Goal: Task Accomplishment & Management: Manage account settings

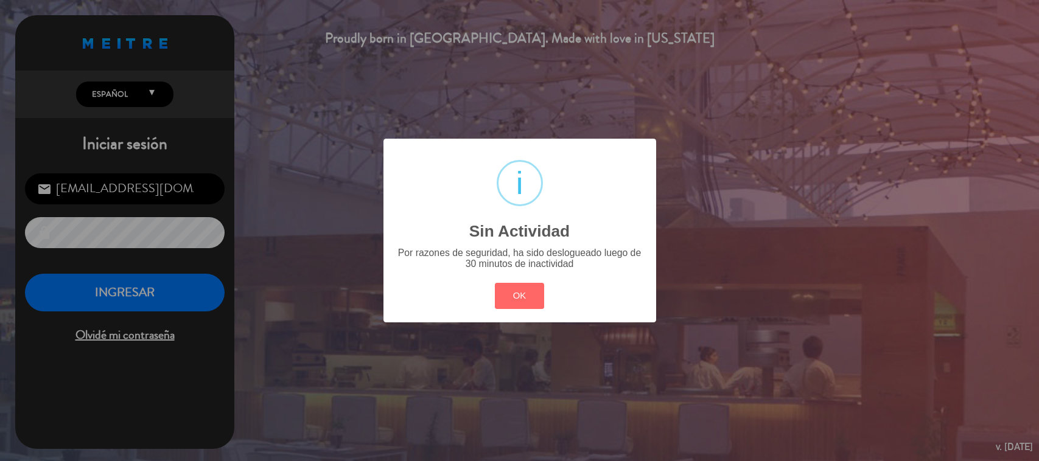
click at [533, 291] on button "OK" at bounding box center [519, 296] width 49 height 26
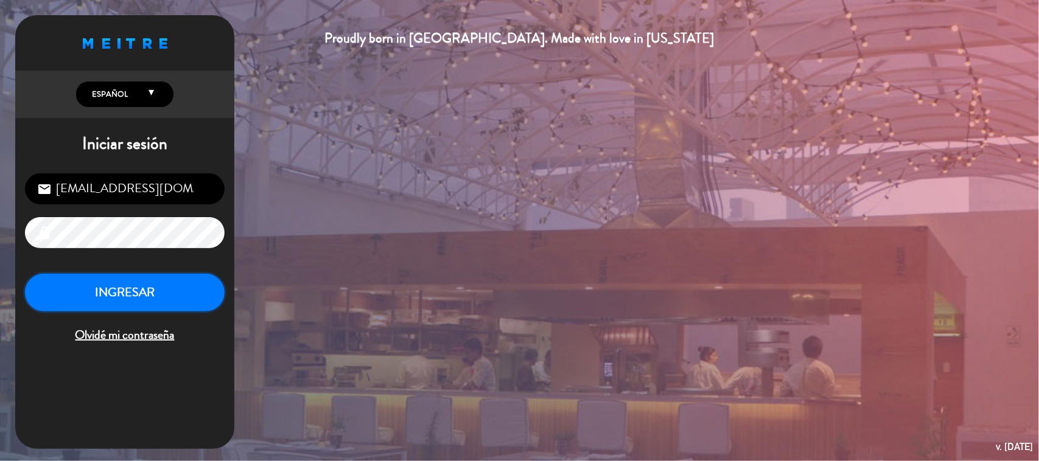
click at [192, 295] on button "INGRESAR" at bounding box center [125, 293] width 200 height 38
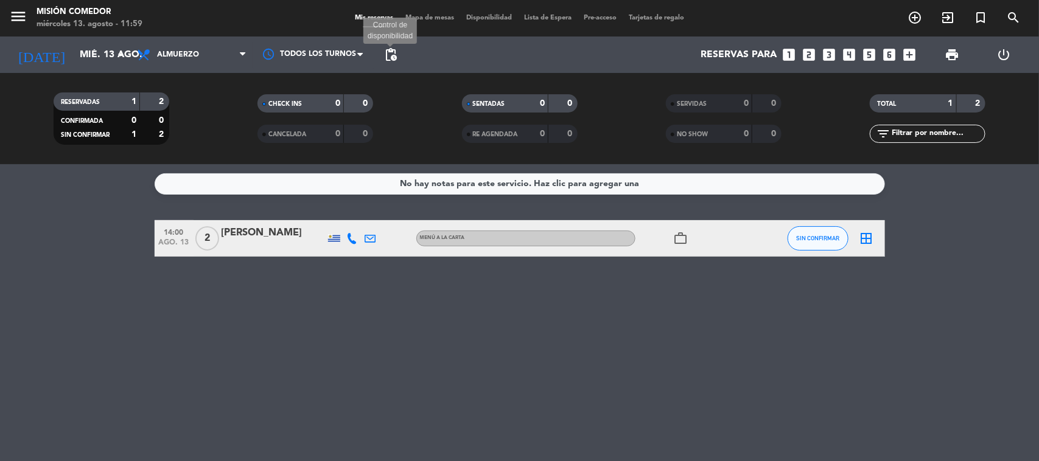
click at [393, 58] on span "pending_actions" at bounding box center [390, 54] width 15 height 15
click at [393, 56] on span "pending_actions" at bounding box center [390, 54] width 15 height 15
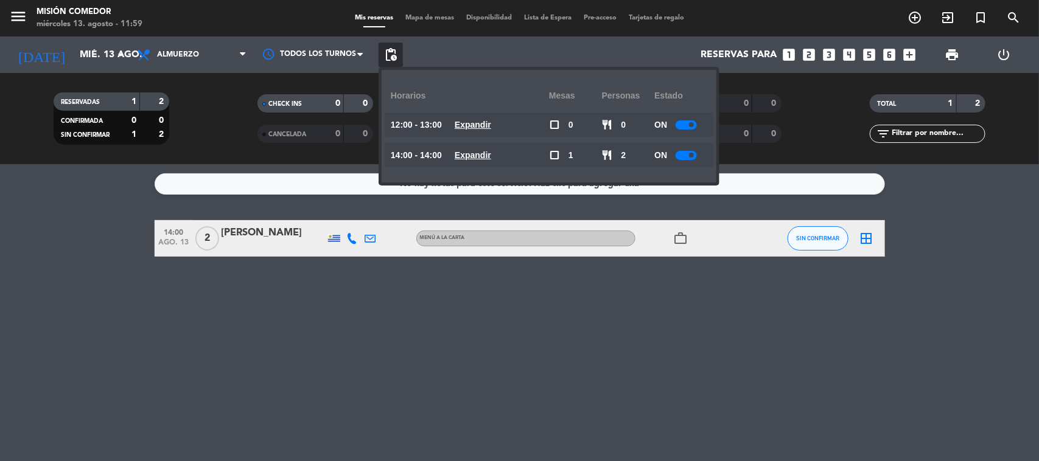
click at [685, 129] on div "ON" at bounding box center [680, 125] width 53 height 24
click at [690, 127] on div at bounding box center [686, 124] width 21 height 9
click at [691, 157] on div at bounding box center [686, 155] width 21 height 9
click at [691, 157] on div at bounding box center [690, 155] width 21 height 9
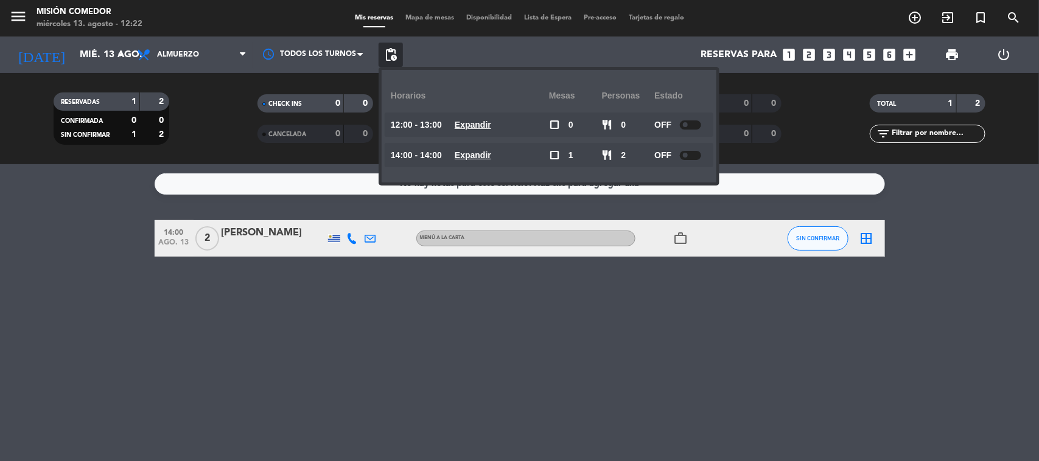
click at [402, 306] on div "No hay notas para este servicio. Haz clic para agregar una 14:00 [DATE] 2 [PERS…" at bounding box center [519, 312] width 1039 height 297
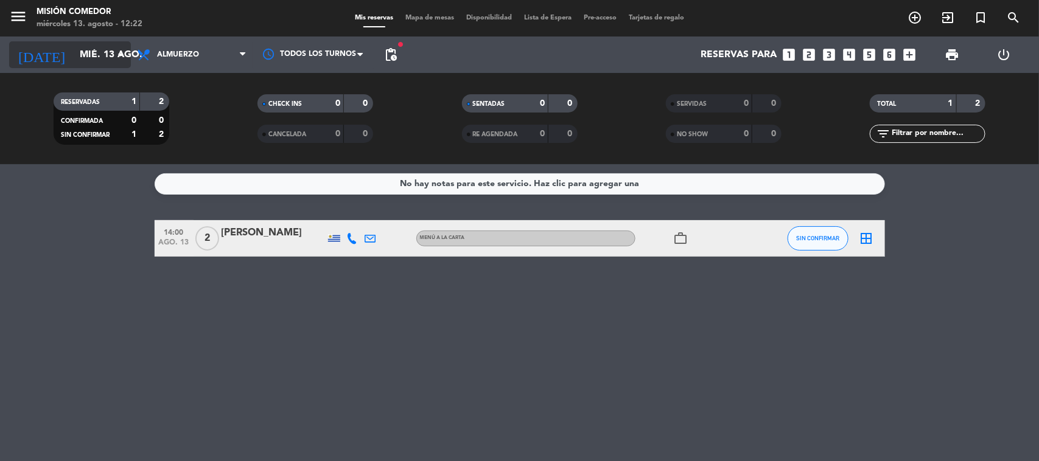
click at [83, 61] on input "mié. 13 ago." at bounding box center [138, 55] width 128 height 24
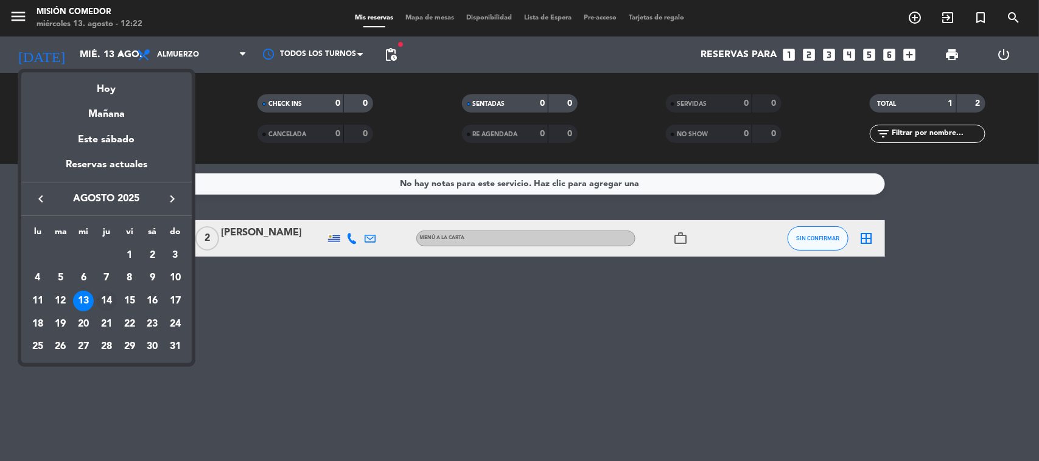
click at [103, 292] on div "14" at bounding box center [106, 301] width 21 height 21
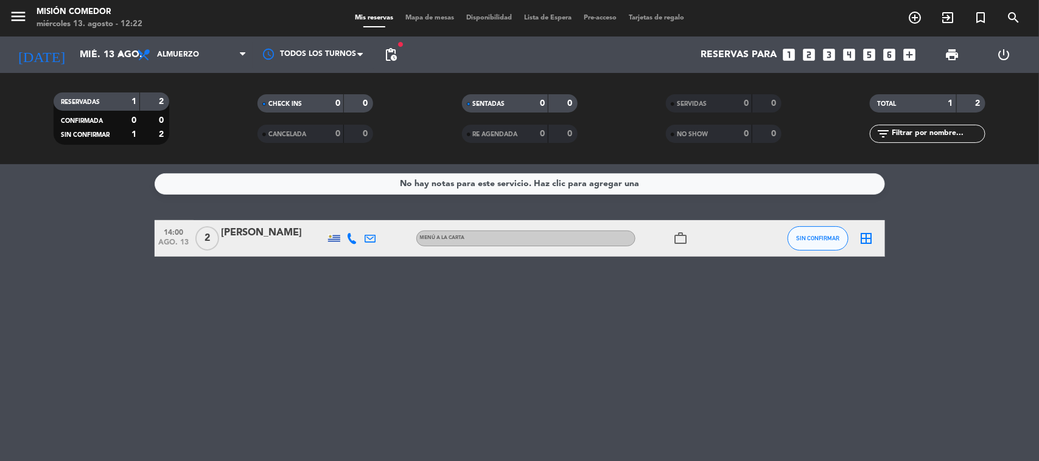
type input "jue. 14 ago."
click at [177, 46] on span "Almuerzo" at bounding box center [192, 54] width 122 height 27
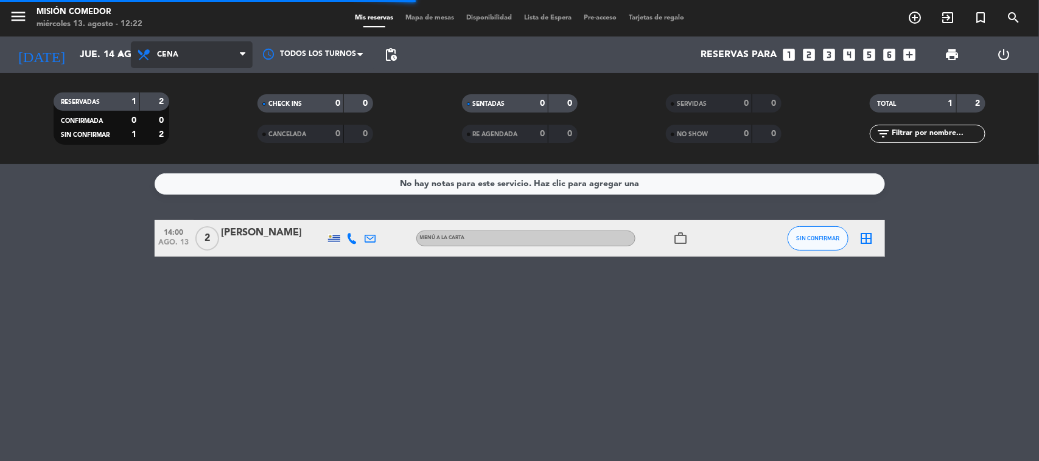
click at [192, 127] on div "menu Misión Comedor [DATE] 13. agosto - 12:22 Mis reservas Mapa de mesas Dispon…" at bounding box center [519, 82] width 1039 height 164
click at [199, 65] on span "Cena" at bounding box center [192, 54] width 122 height 27
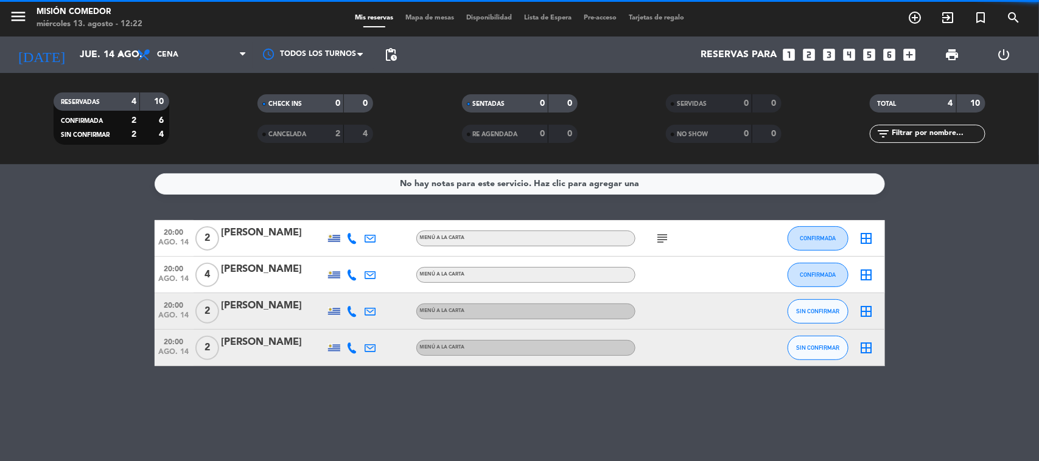
click at [228, 159] on div "RESERVADAS 4 10 CONFIRMADA 2 6 SIN CONFIRMAR 2 4 CHECK INS 0 0 CANCELADA 2 4 SE…" at bounding box center [519, 118] width 1039 height 91
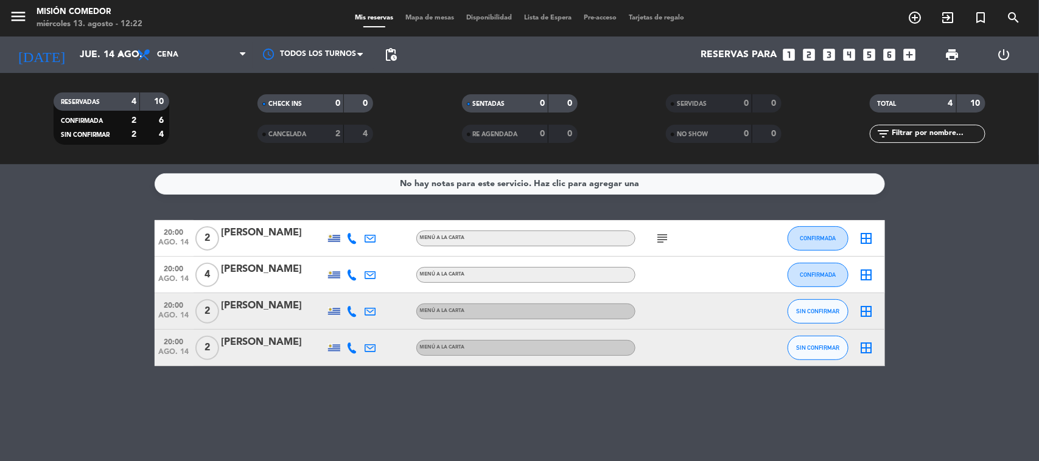
click at [663, 245] on icon "subject" at bounding box center [662, 238] width 15 height 15
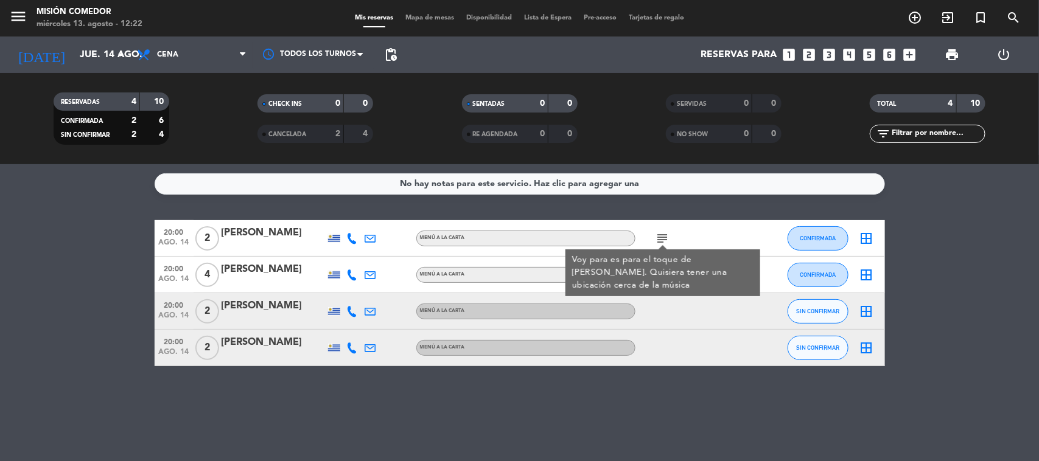
click at [667, 237] on icon "subject" at bounding box center [662, 238] width 15 height 15
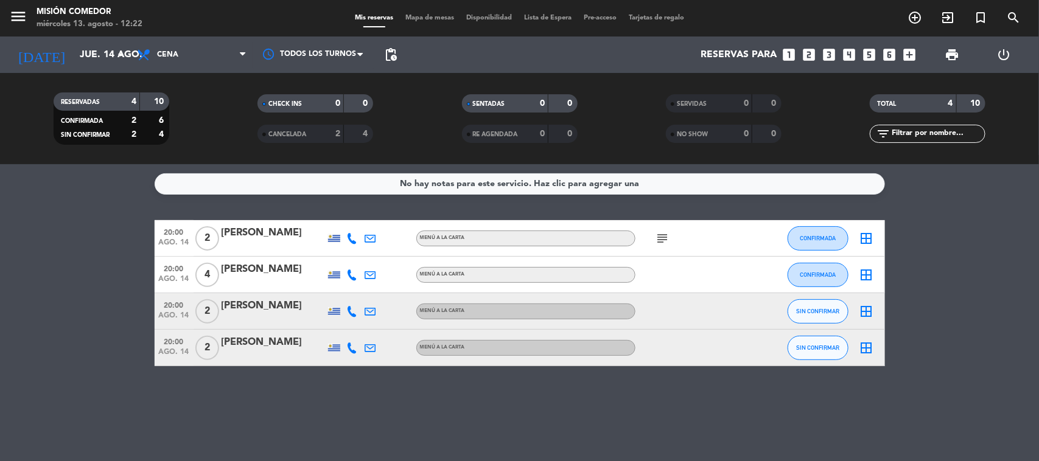
click at [667, 237] on icon "subject" at bounding box center [662, 238] width 15 height 15
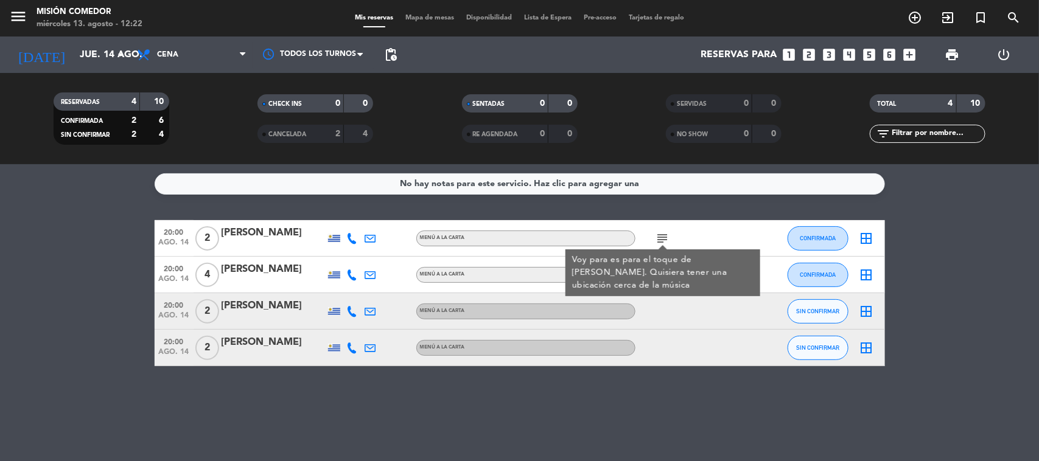
click at [972, 262] on bookings-row "20:00 [DATE] 2 [PERSON_NAME] MENÚ A LA CARTA subject Voy para es para el toque …" at bounding box center [519, 293] width 1039 height 146
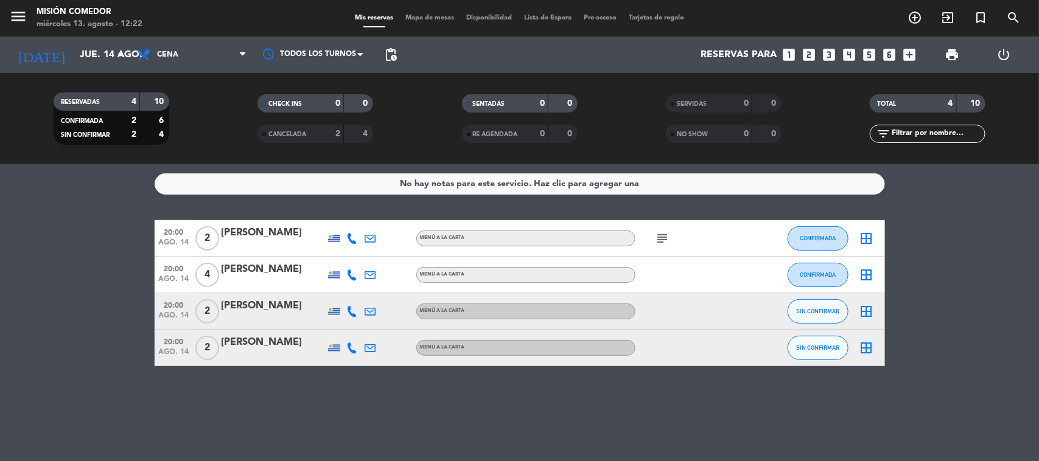
click at [29, 380] on div "No hay notas para este servicio. Haz clic para agregar una 20:00 [DATE] 2 [PERS…" at bounding box center [519, 312] width 1039 height 297
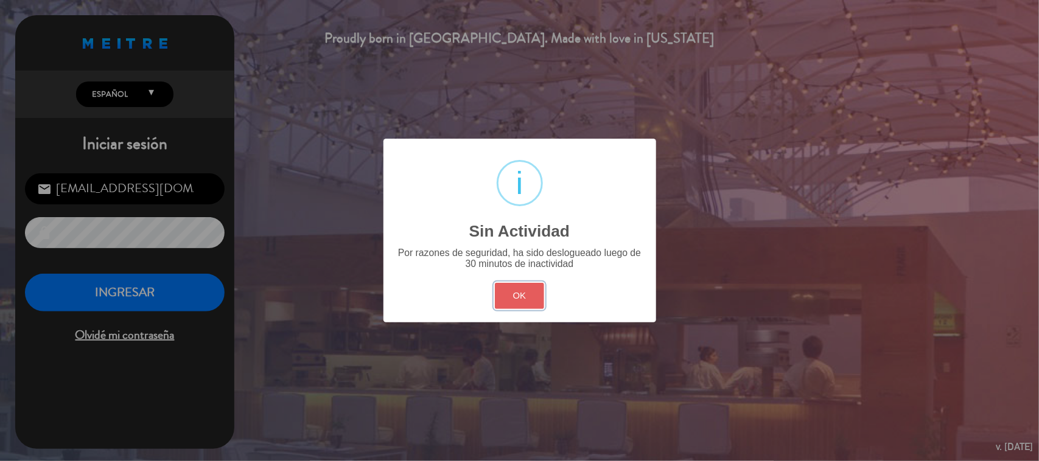
click at [521, 299] on button "OK" at bounding box center [519, 296] width 49 height 26
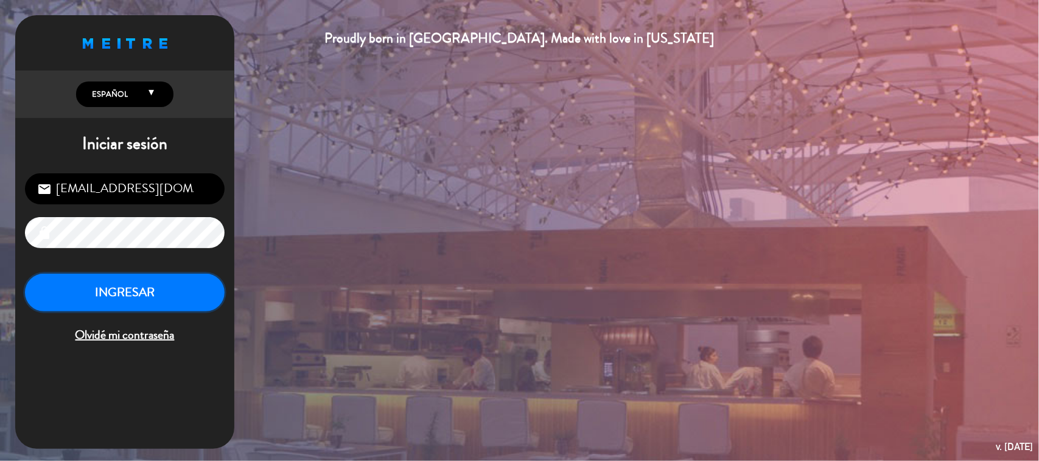
click at [192, 296] on button "INGRESAR" at bounding box center [125, 293] width 200 height 38
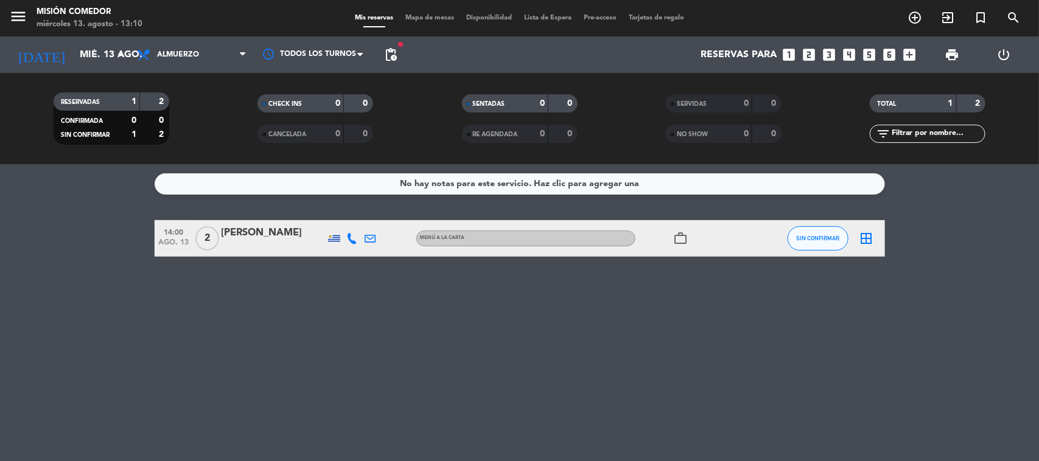
click at [436, 360] on div "No hay notas para este servicio. Haz clic para agregar una 14:00 [DATE] 2 [PERS…" at bounding box center [519, 312] width 1039 height 297
